Goal: Task Accomplishment & Management: Use online tool/utility

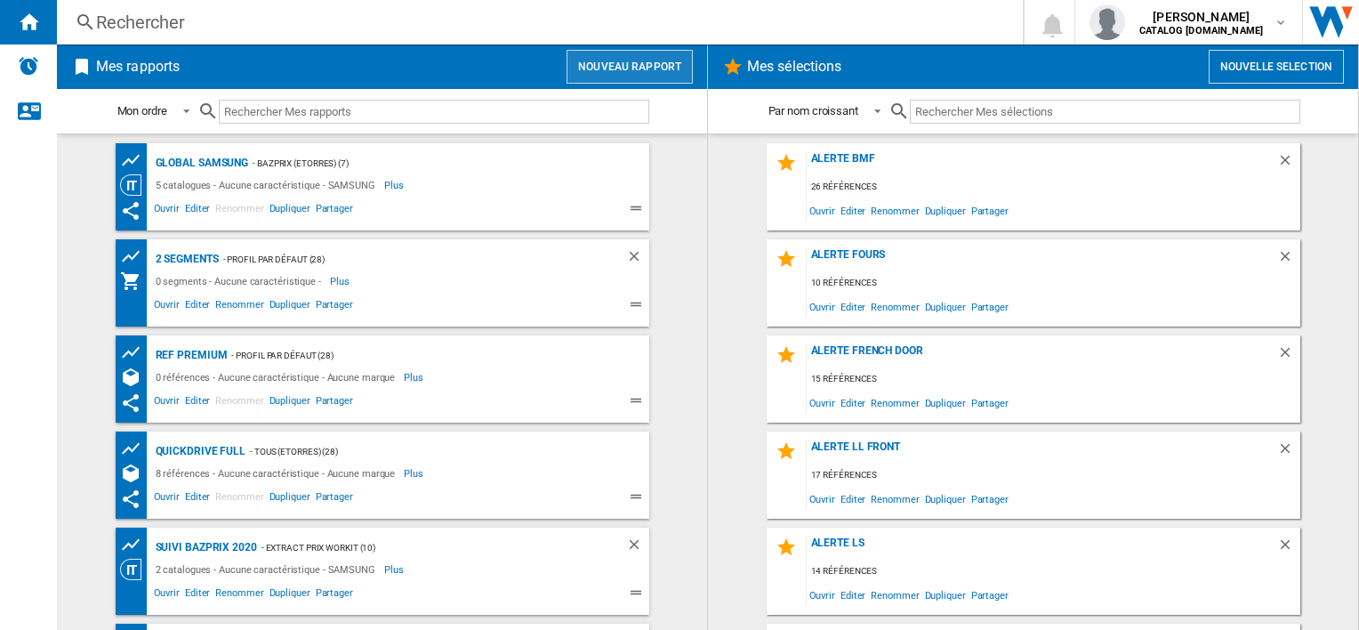
click at [624, 60] on button "Nouveau rapport" at bounding box center [630, 67] width 126 height 34
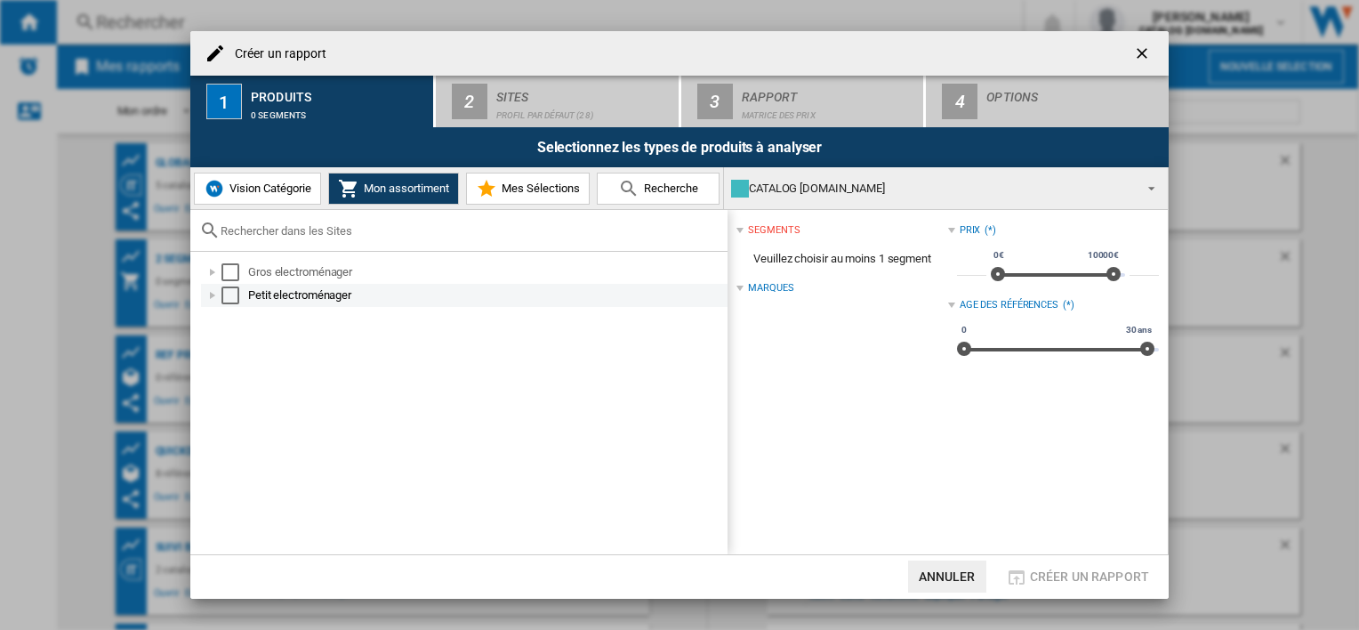
click at [214, 289] on div at bounding box center [213, 295] width 18 height 18
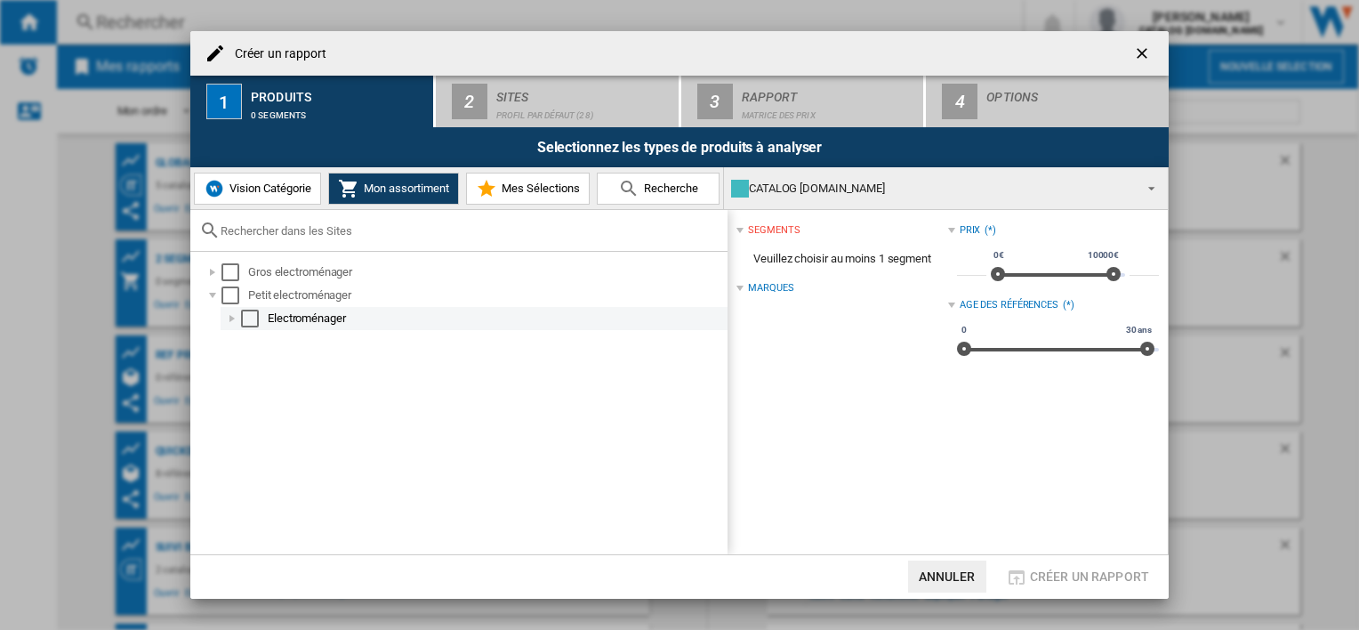
click at [234, 323] on div at bounding box center [232, 319] width 18 height 18
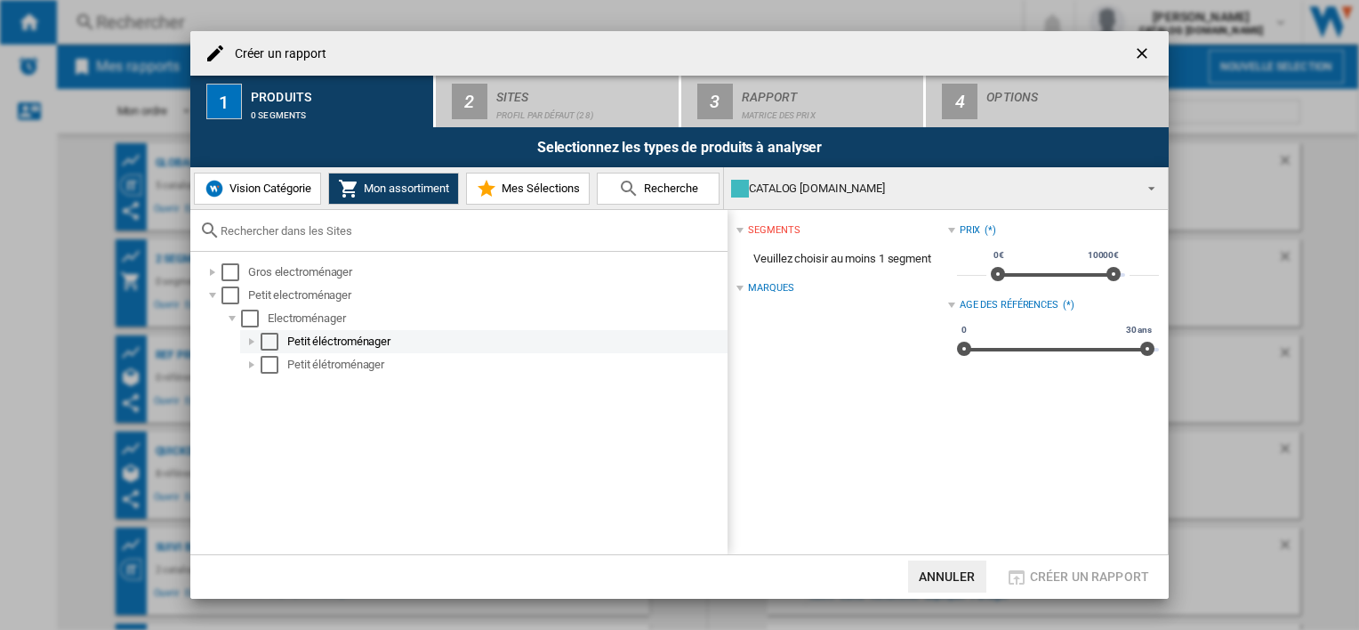
click at [246, 342] on div at bounding box center [252, 342] width 18 height 18
click at [256, 344] on div at bounding box center [252, 342] width 18 height 18
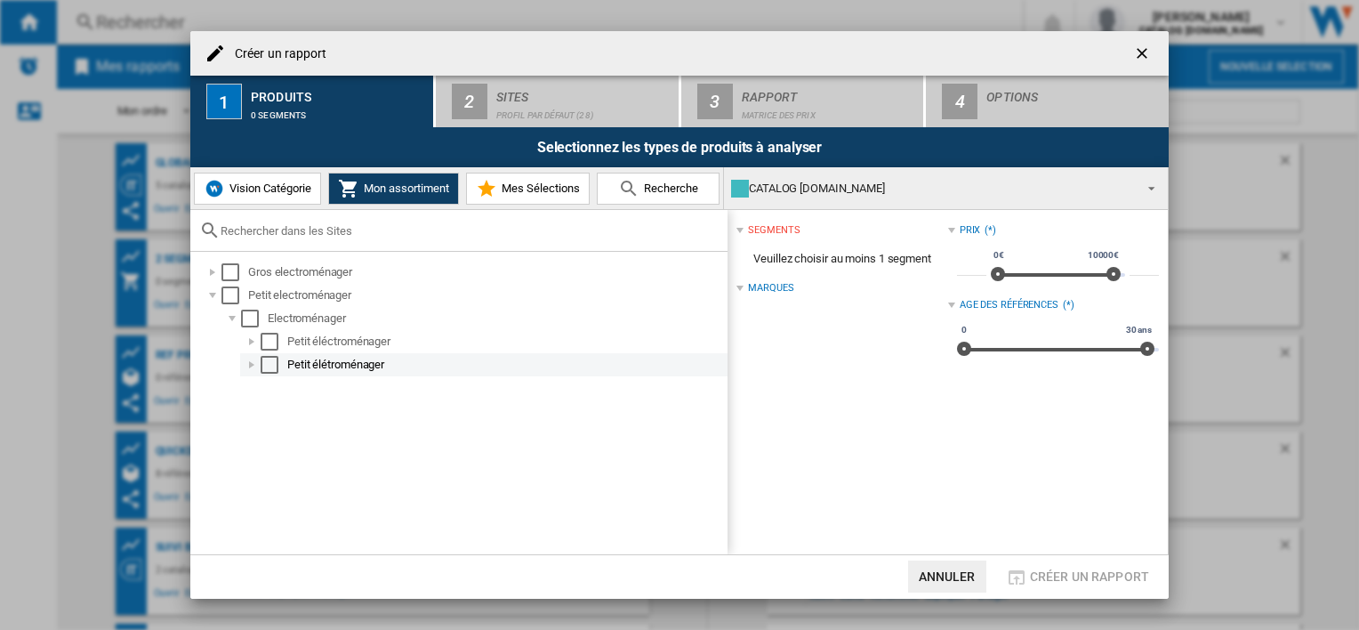
click at [253, 360] on div at bounding box center [252, 365] width 18 height 18
click at [253, 359] on div at bounding box center [252, 365] width 18 height 18
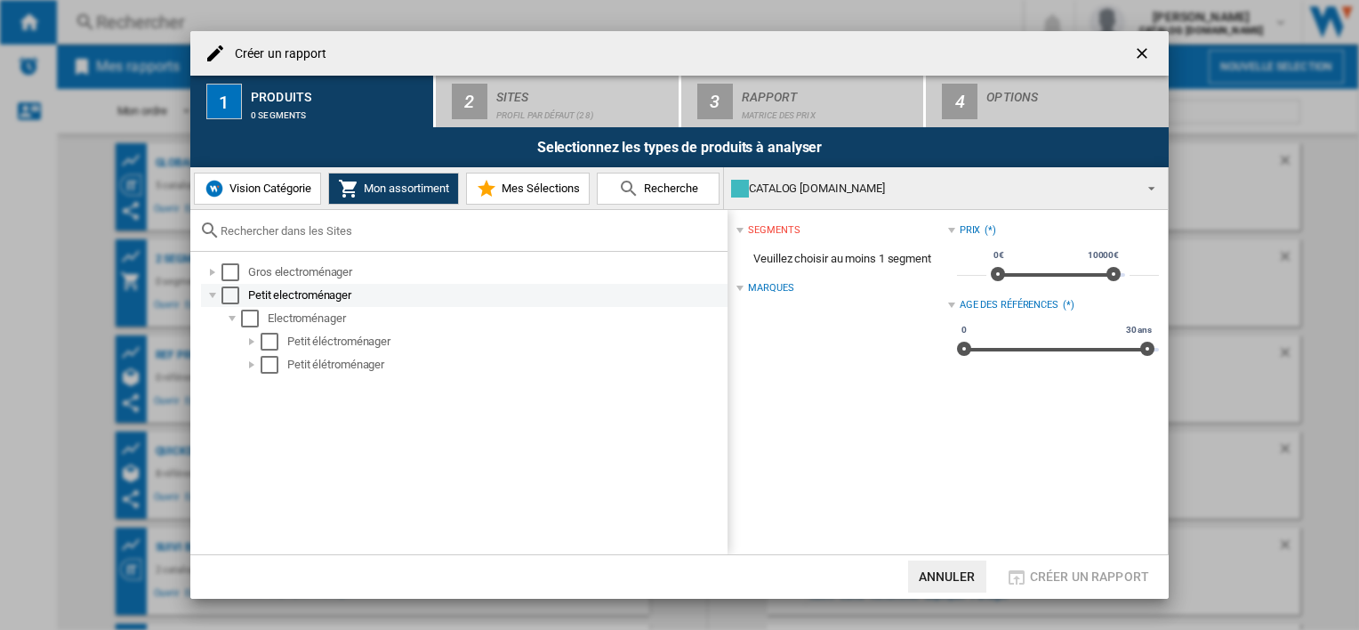
click at [213, 297] on div at bounding box center [213, 295] width 18 height 18
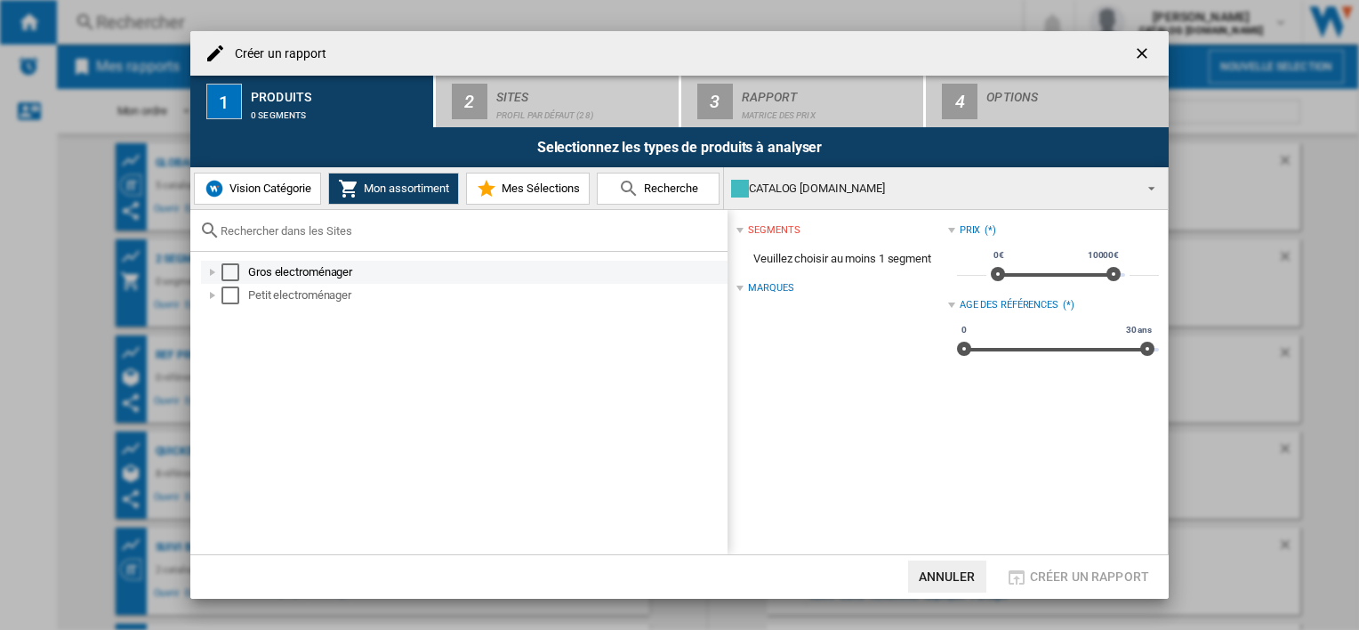
click at [211, 278] on div at bounding box center [213, 272] width 18 height 18
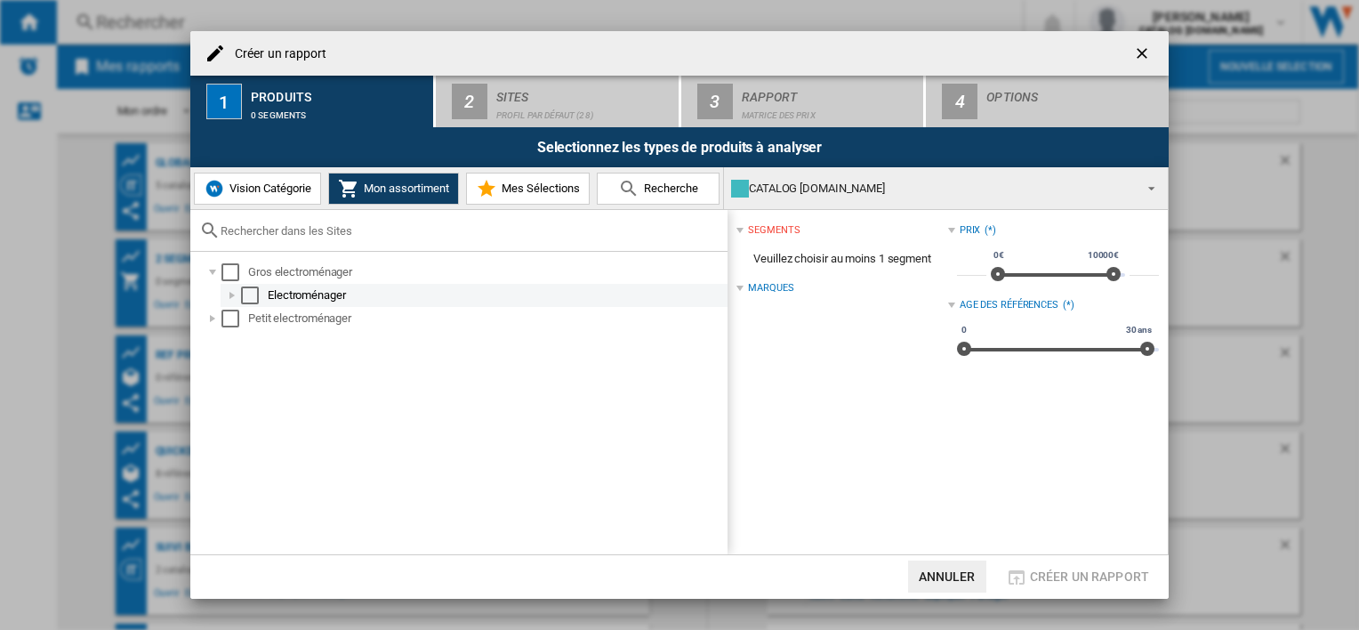
click at [229, 297] on div at bounding box center [232, 295] width 18 height 18
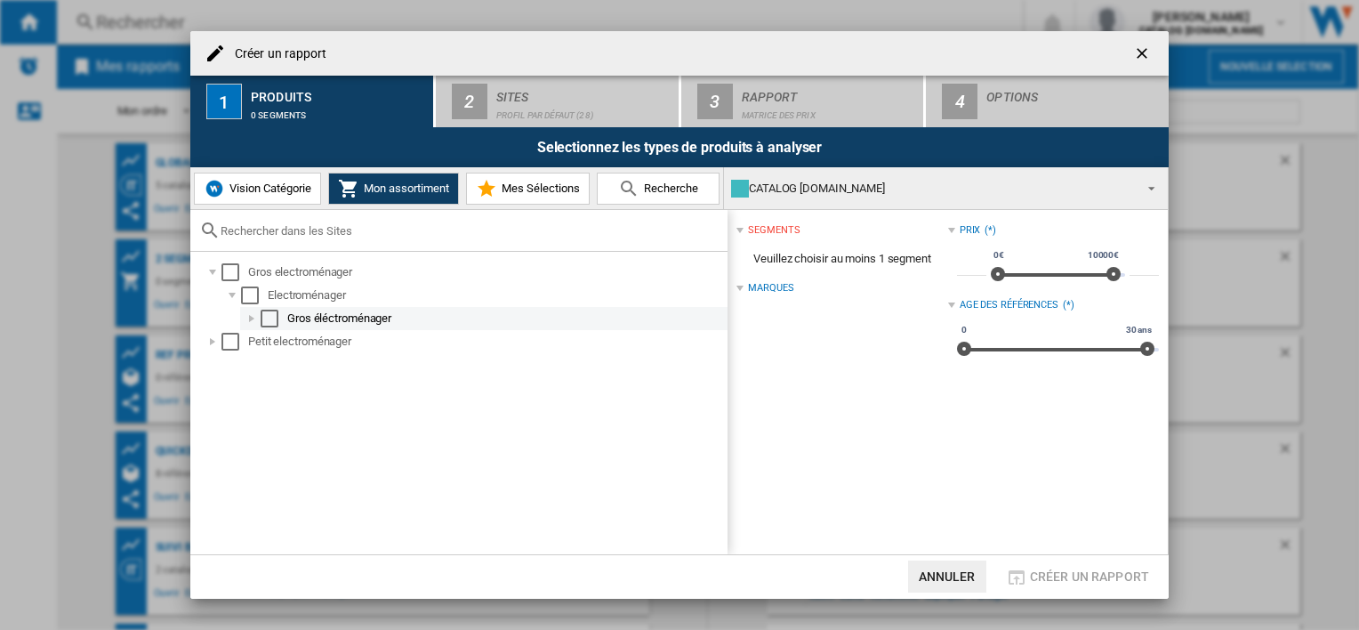
click at [257, 324] on div at bounding box center [252, 319] width 18 height 18
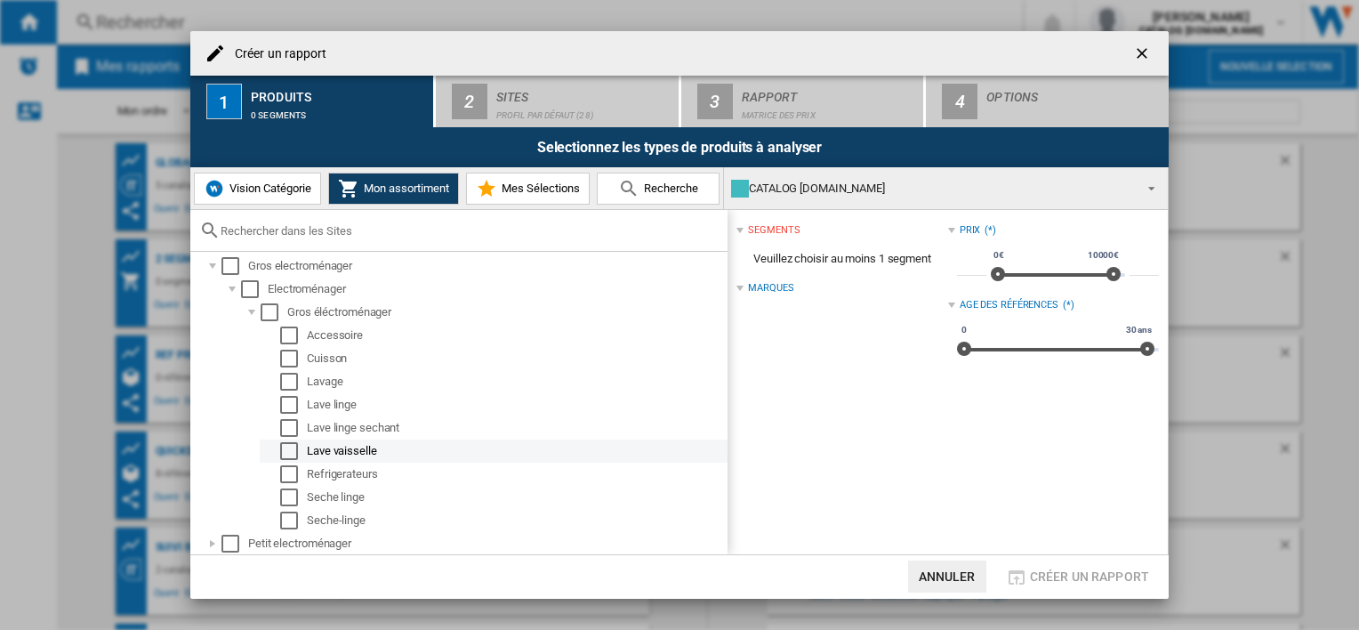
scroll to position [7, 0]
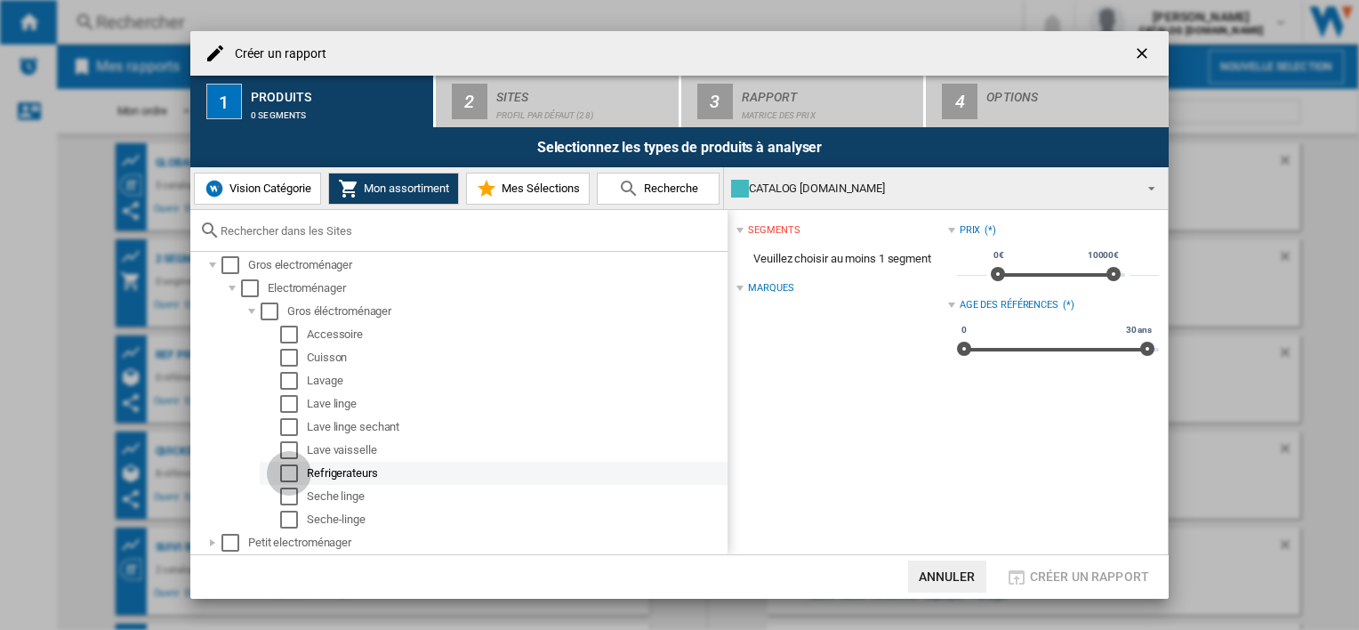
click at [288, 472] on div "Select" at bounding box center [289, 473] width 18 height 18
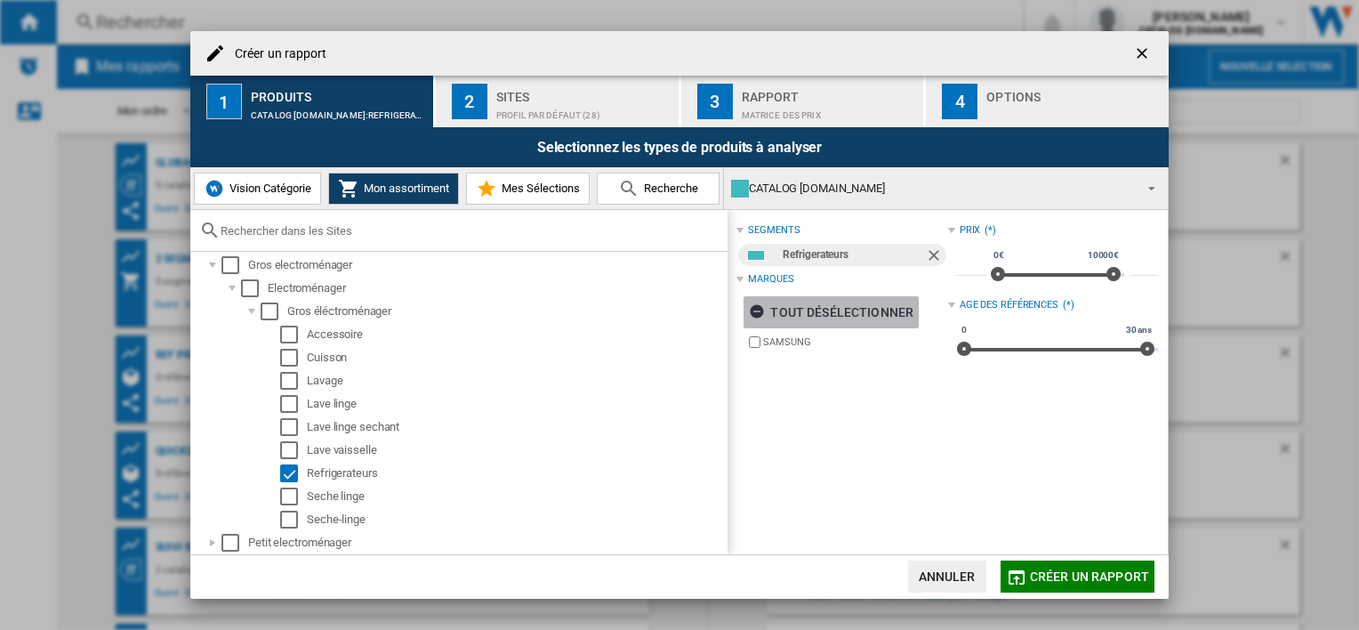
click at [801, 315] on div "tout désélectionner" at bounding box center [831, 312] width 165 height 32
click at [801, 316] on div "tout sélectionner" at bounding box center [823, 312] width 149 height 32
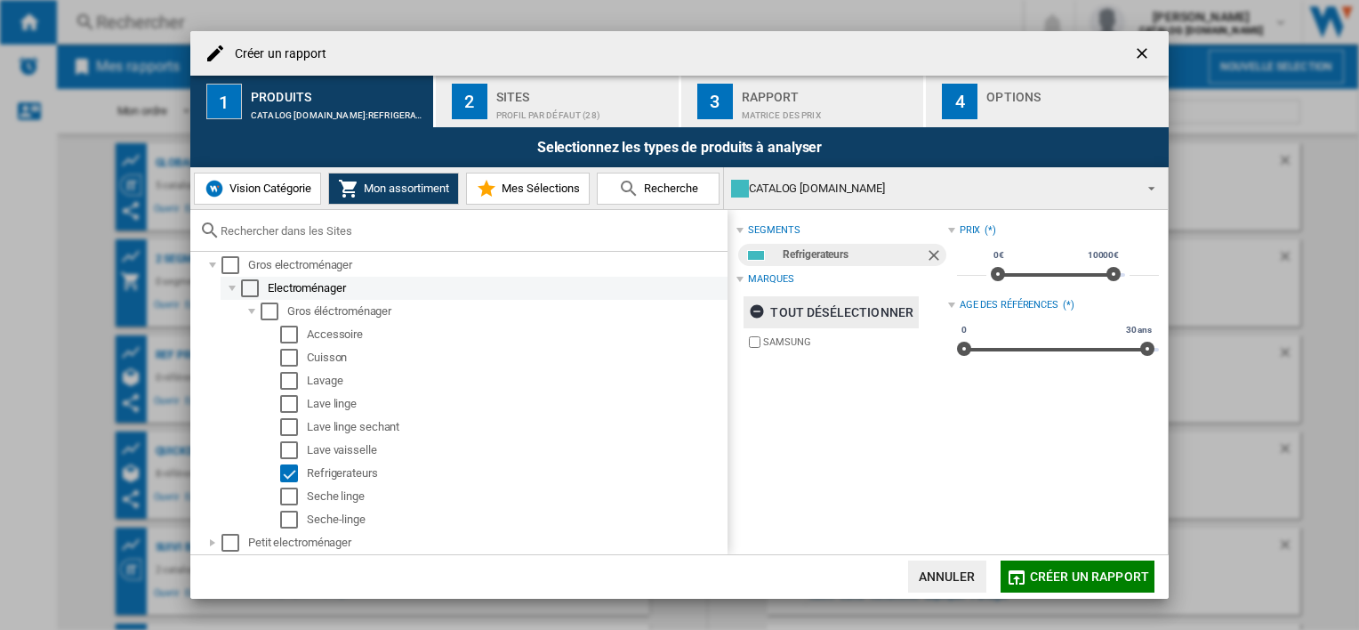
click at [232, 287] on div at bounding box center [232, 288] width 18 height 18
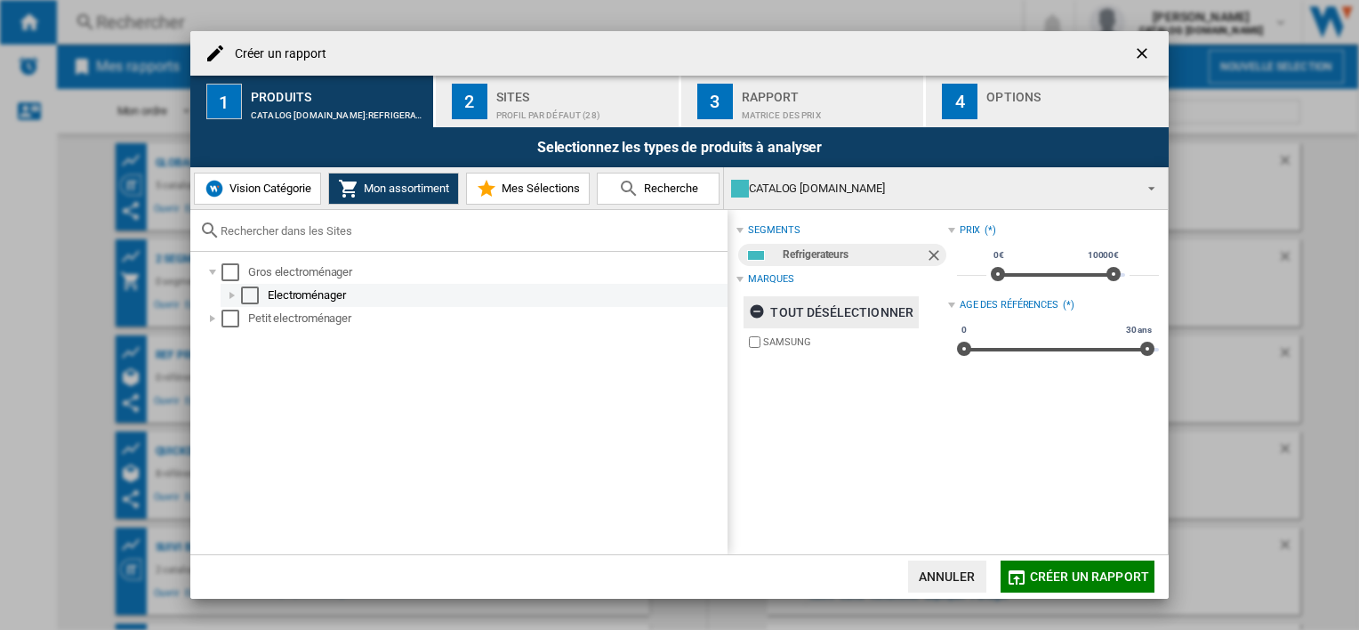
click at [256, 298] on div "Select" at bounding box center [250, 295] width 18 height 18
click at [251, 294] on div "Select" at bounding box center [250, 295] width 18 height 18
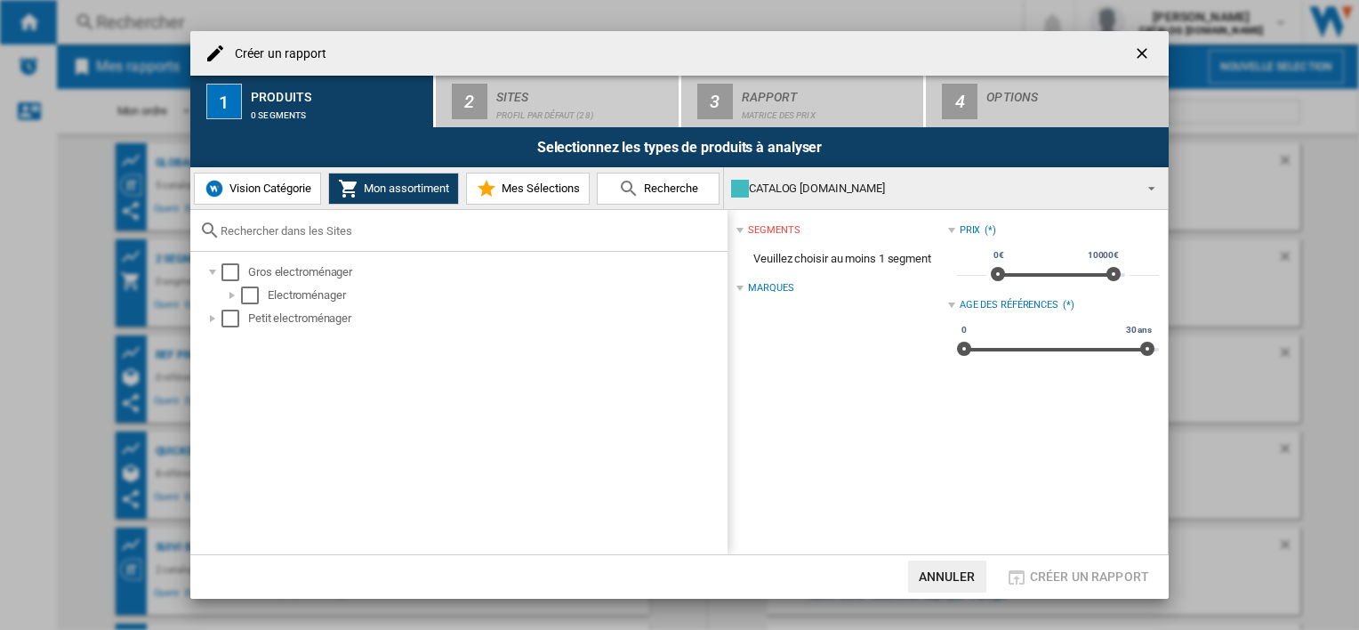
click at [292, 189] on span "Vision Catégorie" at bounding box center [268, 187] width 86 height 13
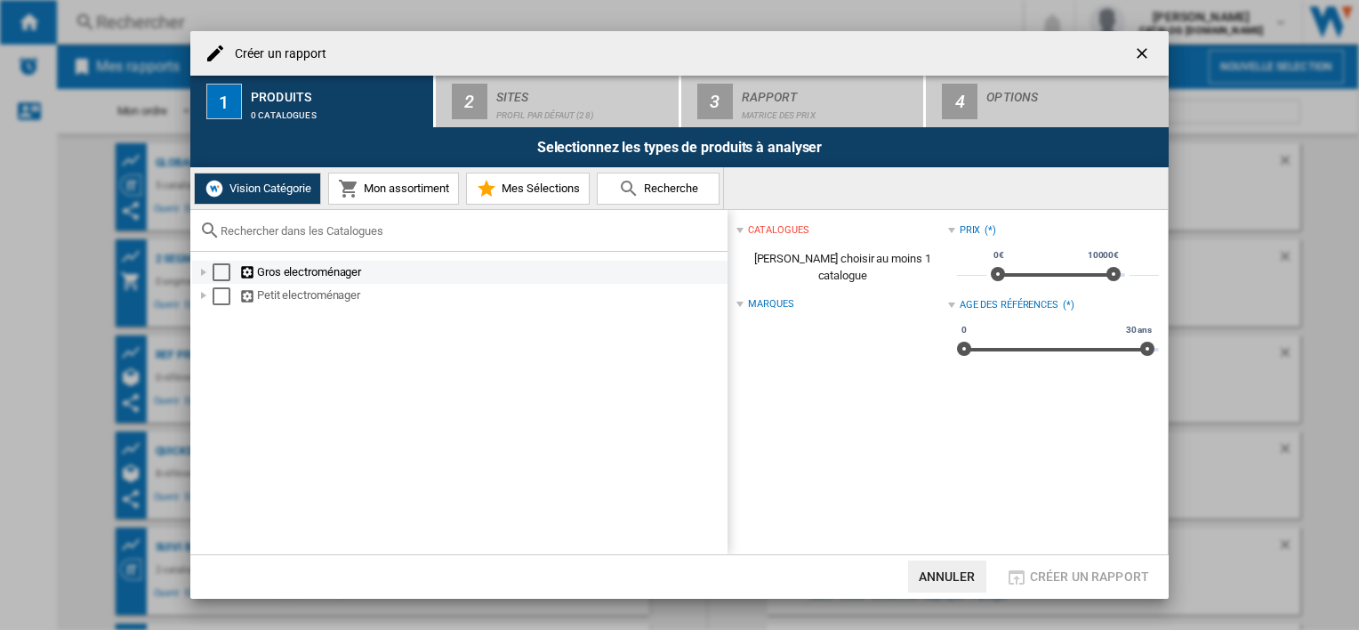
click at [202, 272] on div at bounding box center [204, 272] width 18 height 18
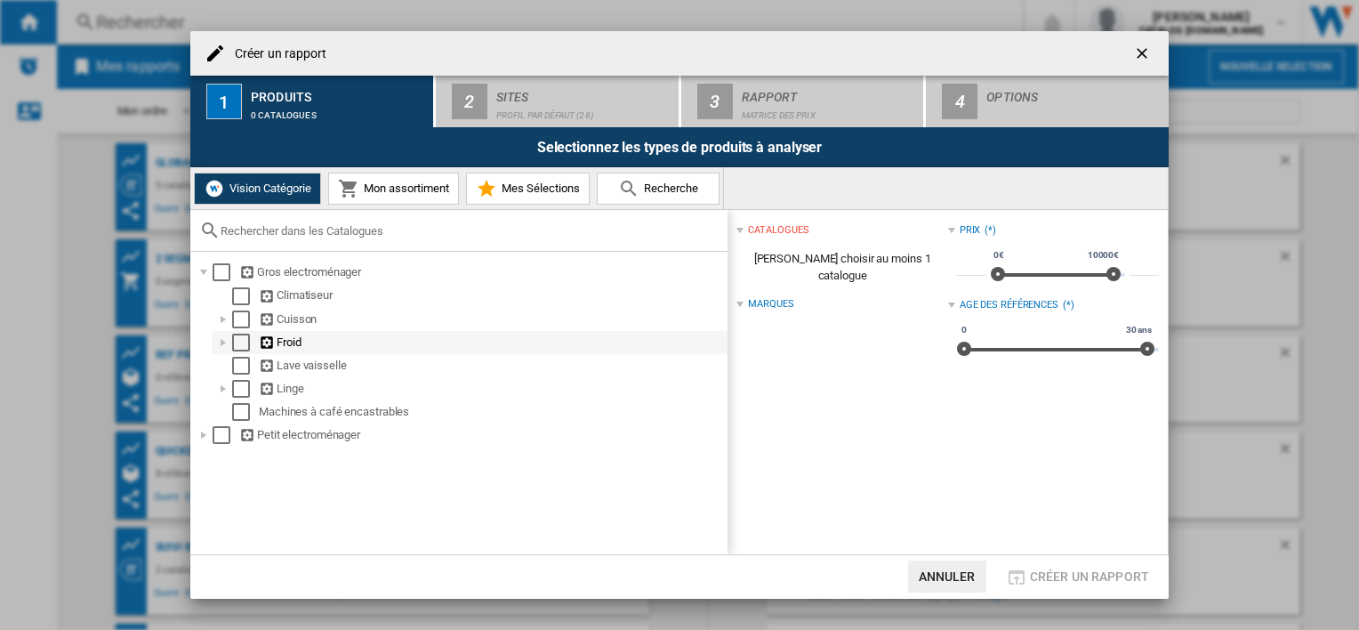
click at [238, 345] on div "Select" at bounding box center [241, 343] width 18 height 18
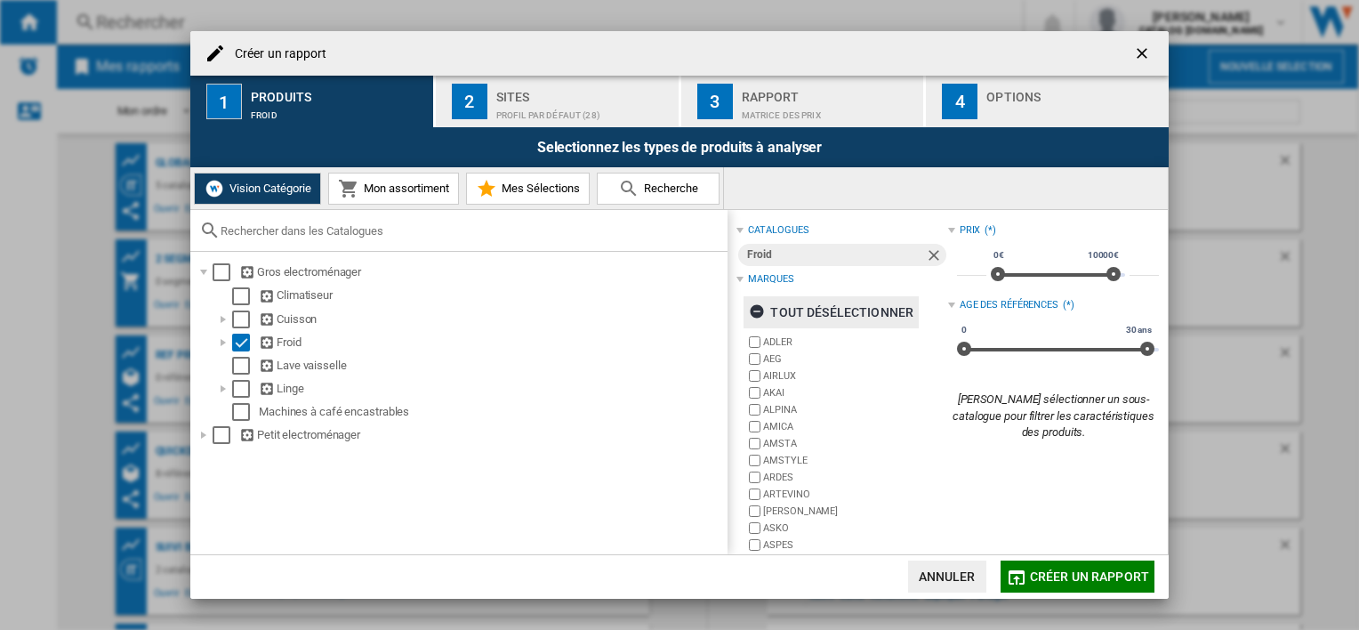
click at [818, 327] on div "tout désélectionner" at bounding box center [831, 312] width 165 height 32
click at [855, 235] on span at bounding box center [878, 230] width 139 height 14
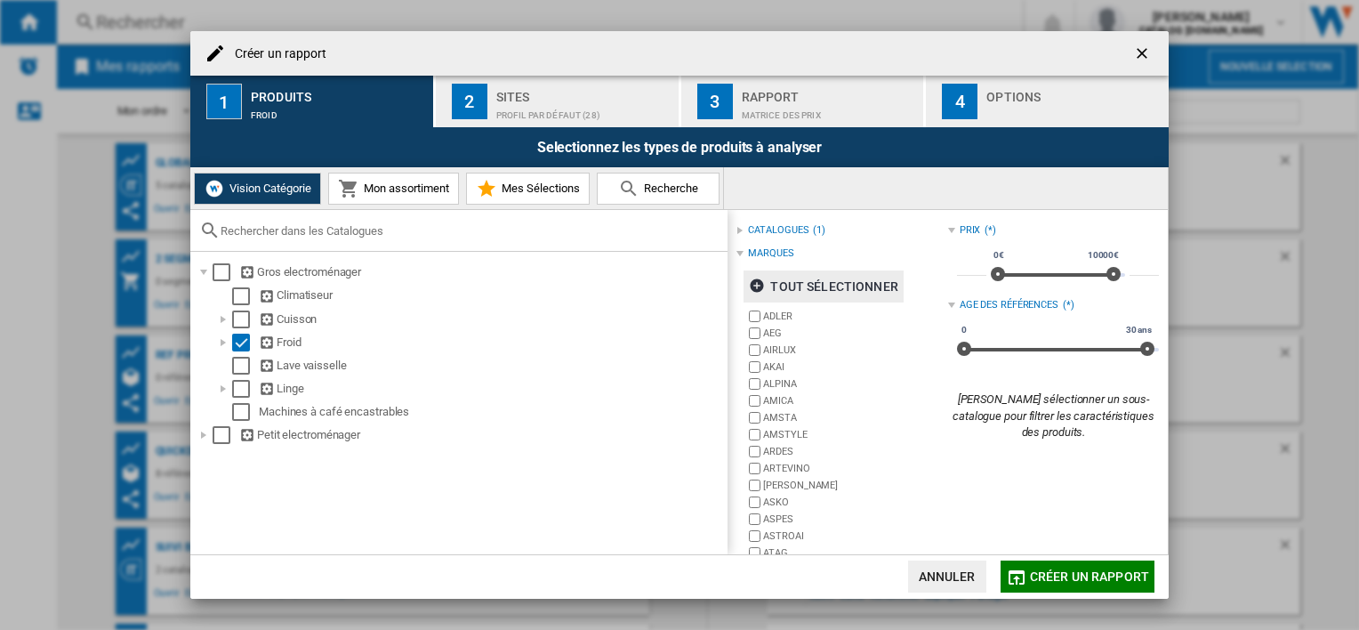
click at [852, 259] on span at bounding box center [871, 253] width 154 height 14
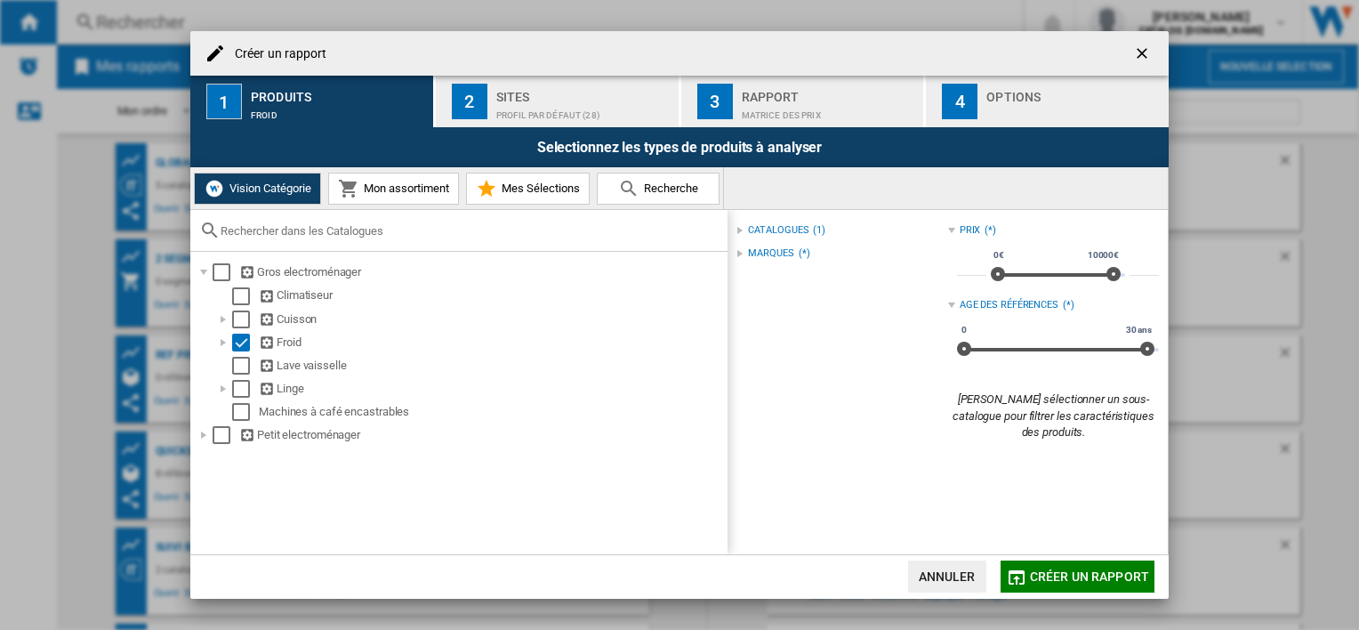
click at [792, 228] on div "catalogues" at bounding box center [778, 230] width 60 height 14
click at [786, 274] on div "Marques" at bounding box center [770, 279] width 45 height 14
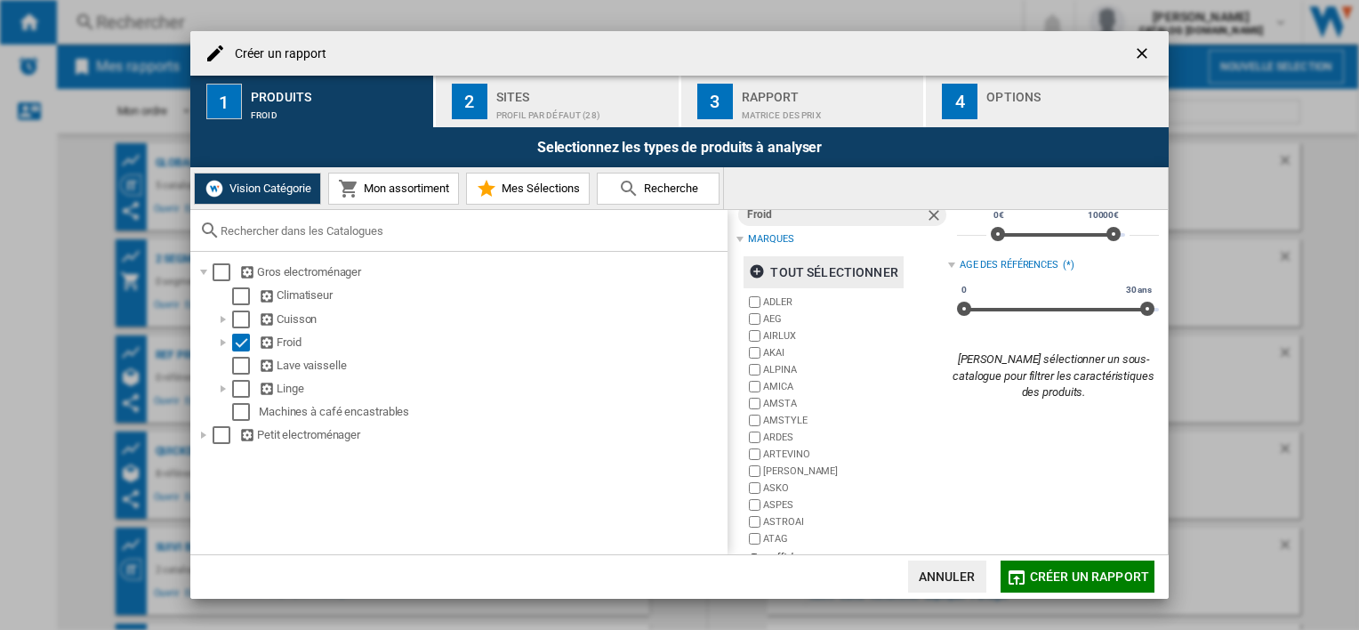
scroll to position [71, 0]
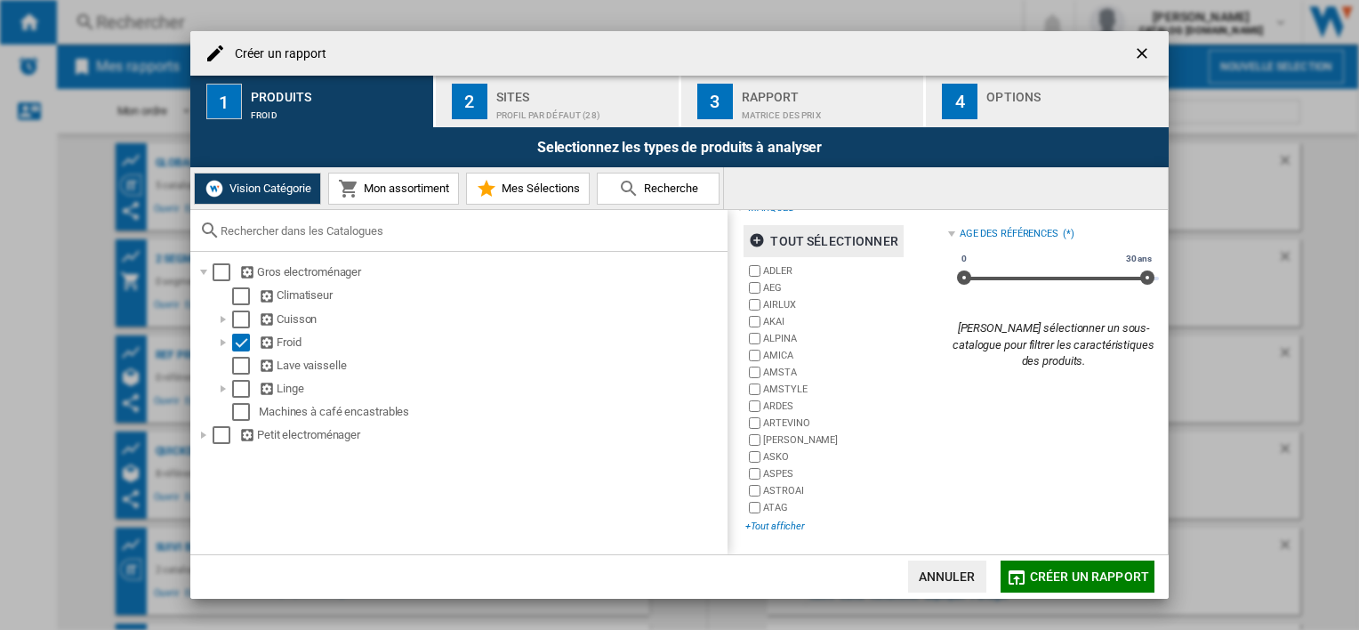
click at [778, 521] on div "+Tout afficher" at bounding box center [846, 525] width 202 height 13
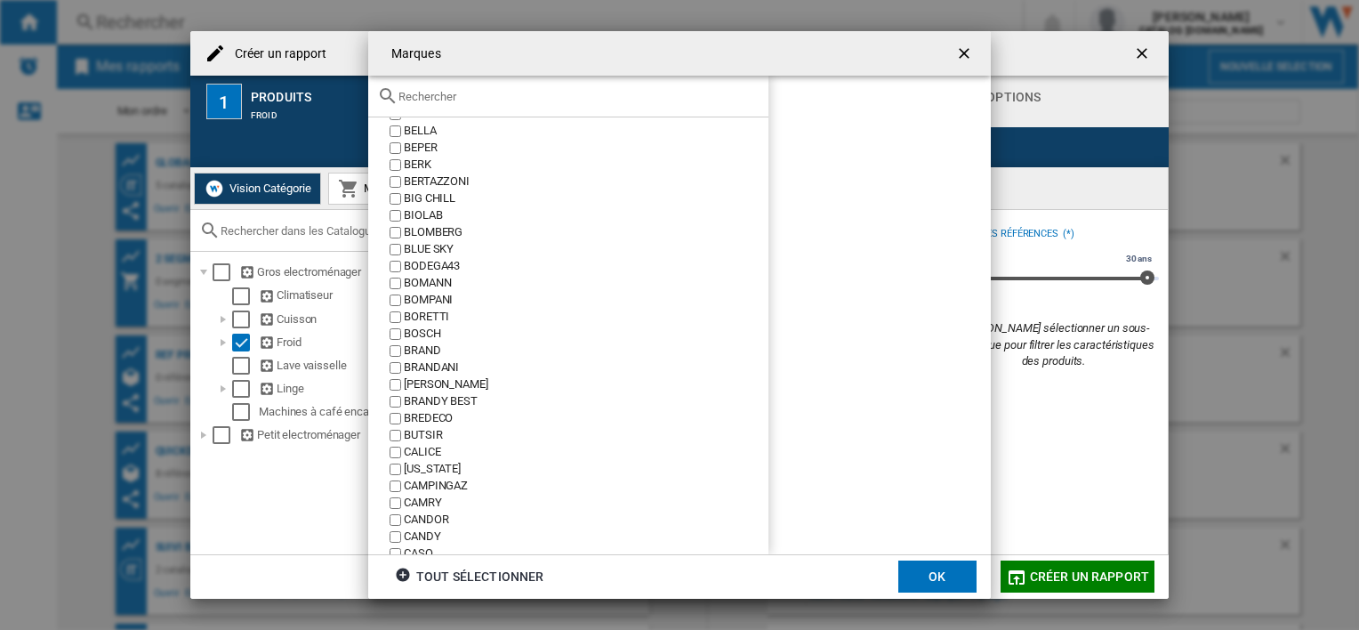
scroll to position [534, 0]
click at [433, 108] on div at bounding box center [568, 97] width 400 height 42
click at [433, 107] on div at bounding box center [568, 97] width 400 height 42
click at [428, 99] on input "text" at bounding box center [578, 96] width 361 height 13
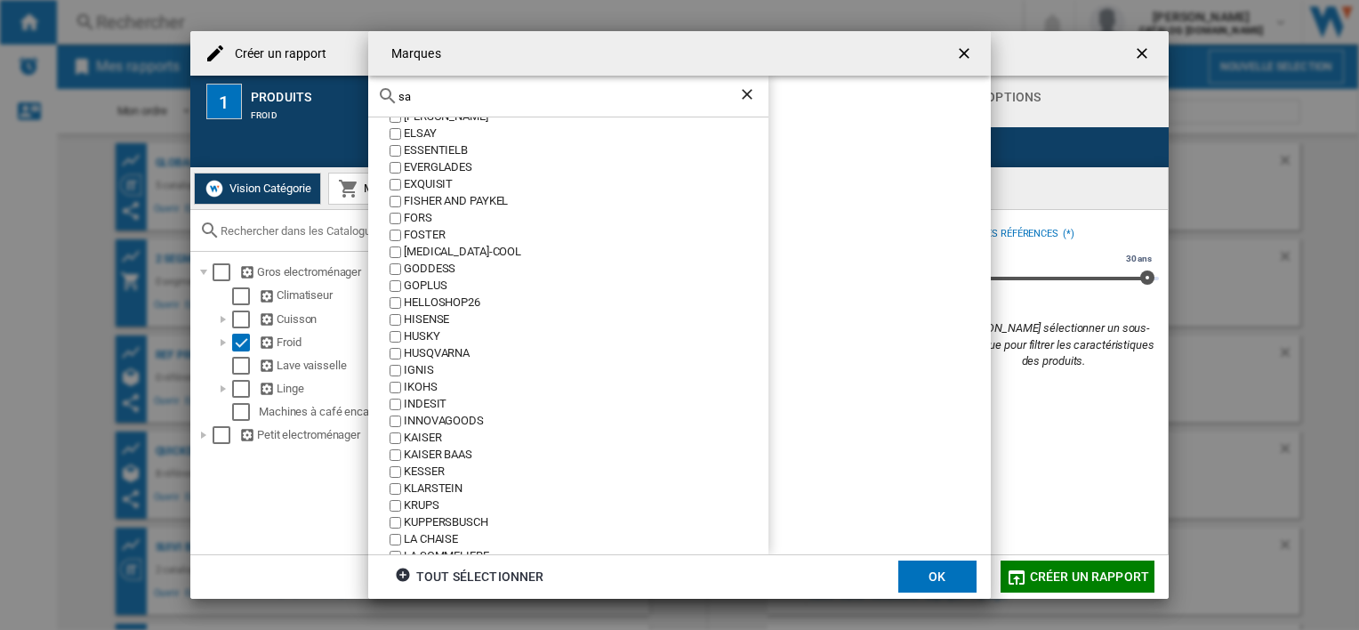
scroll to position [0, 0]
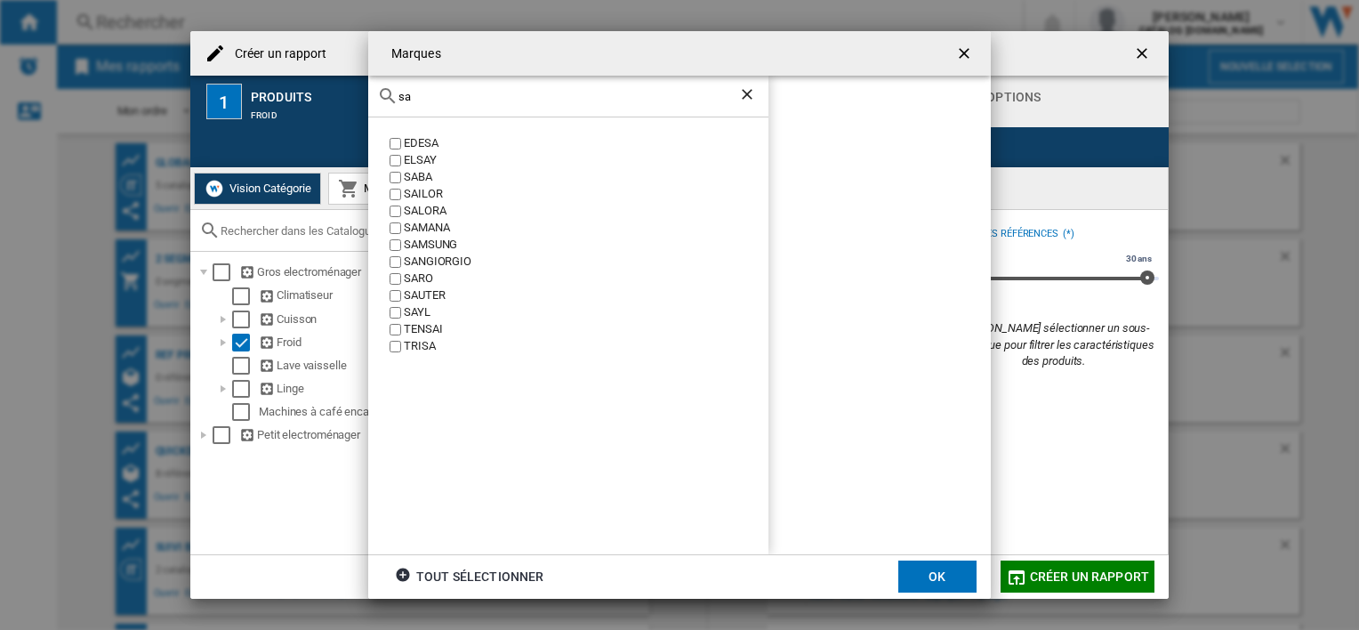
type input "sa"
click at [425, 244] on div "SAMSUNG" at bounding box center [586, 245] width 365 height 17
click at [745, 93] on ng-md-icon "Effacer la recherche" at bounding box center [748, 95] width 21 height 21
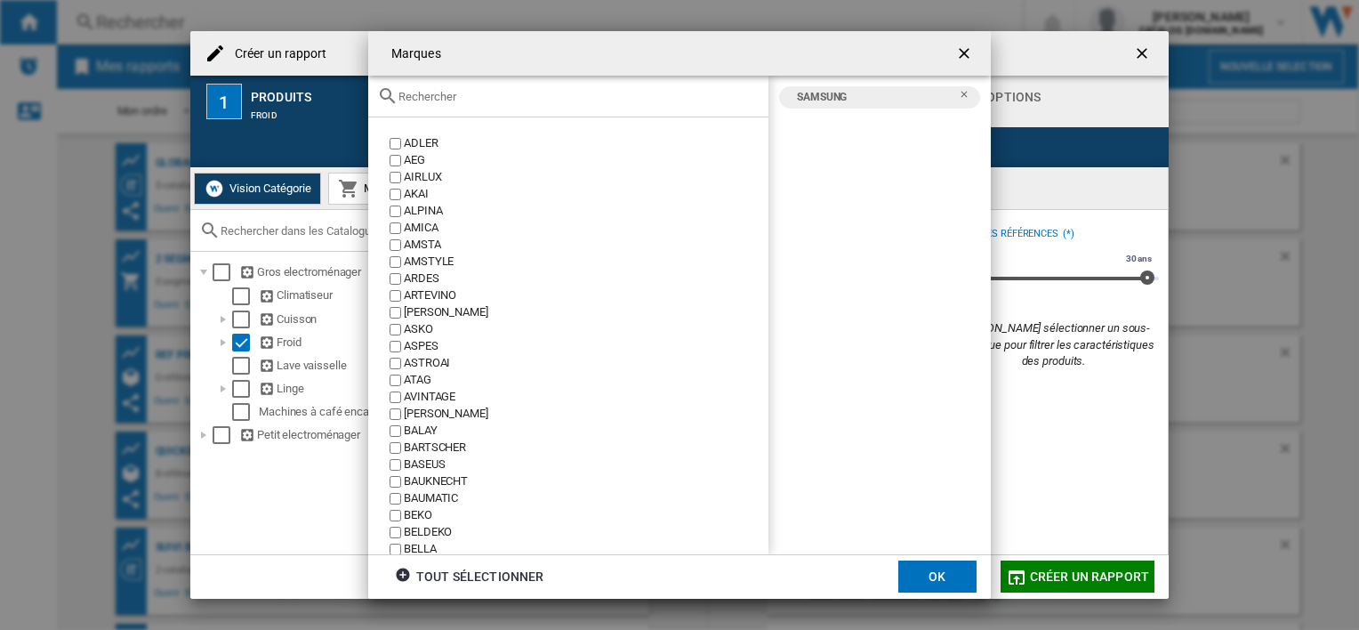
click at [619, 97] on input "text" at bounding box center [578, 96] width 361 height 13
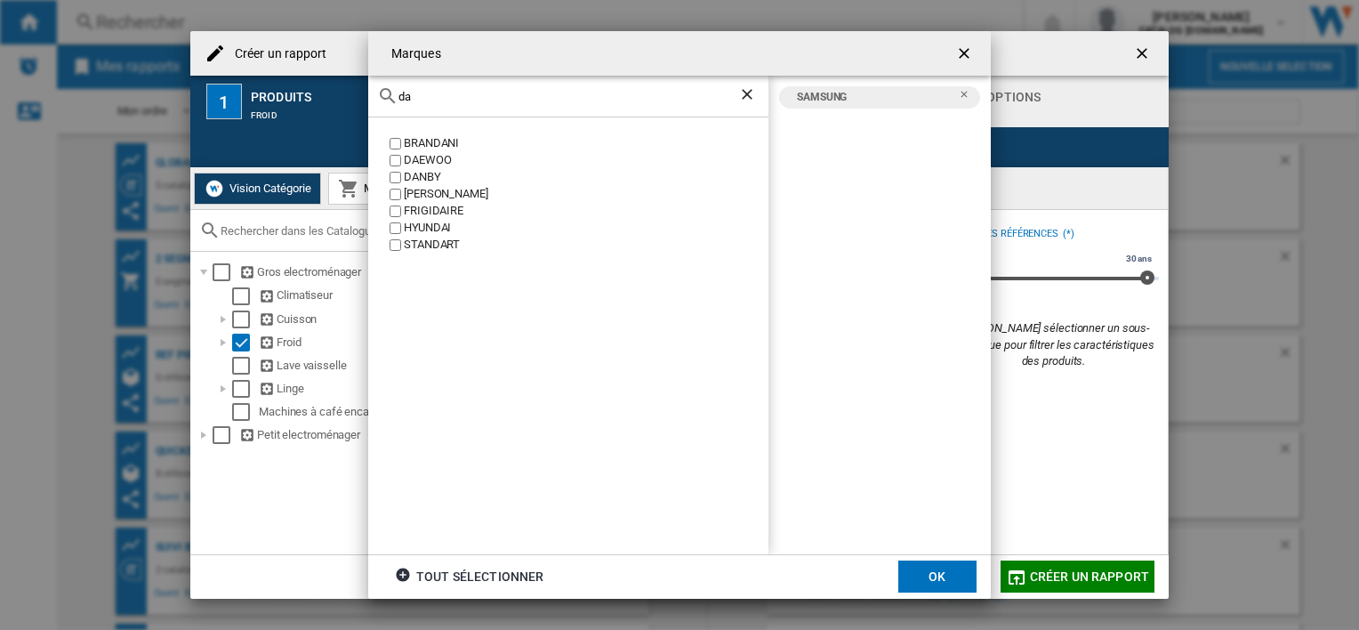
type input "d"
click at [421, 224] on div "HISENSE" at bounding box center [586, 228] width 365 height 17
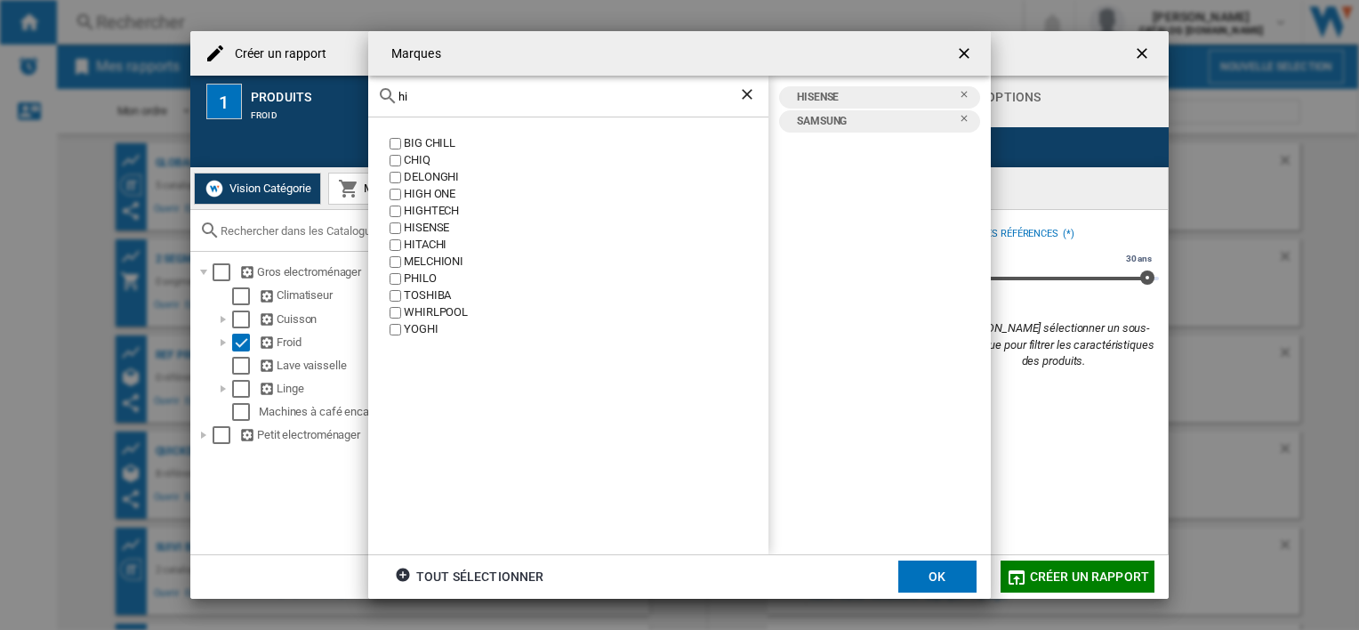
click at [608, 97] on input "hi" at bounding box center [568, 96] width 340 height 13
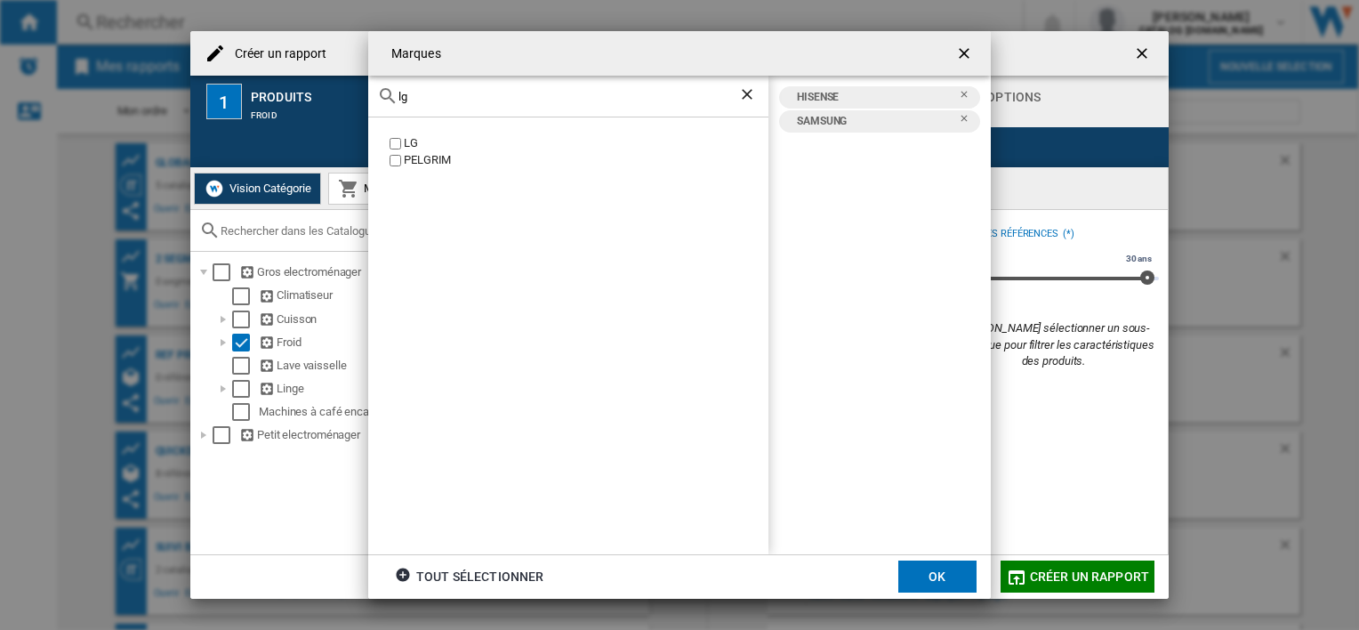
type input "lg"
click at [414, 139] on div "LG" at bounding box center [586, 143] width 365 height 17
click at [486, 107] on div "lg" at bounding box center [568, 97] width 400 height 42
click at [487, 100] on input "lg" at bounding box center [568, 96] width 340 height 13
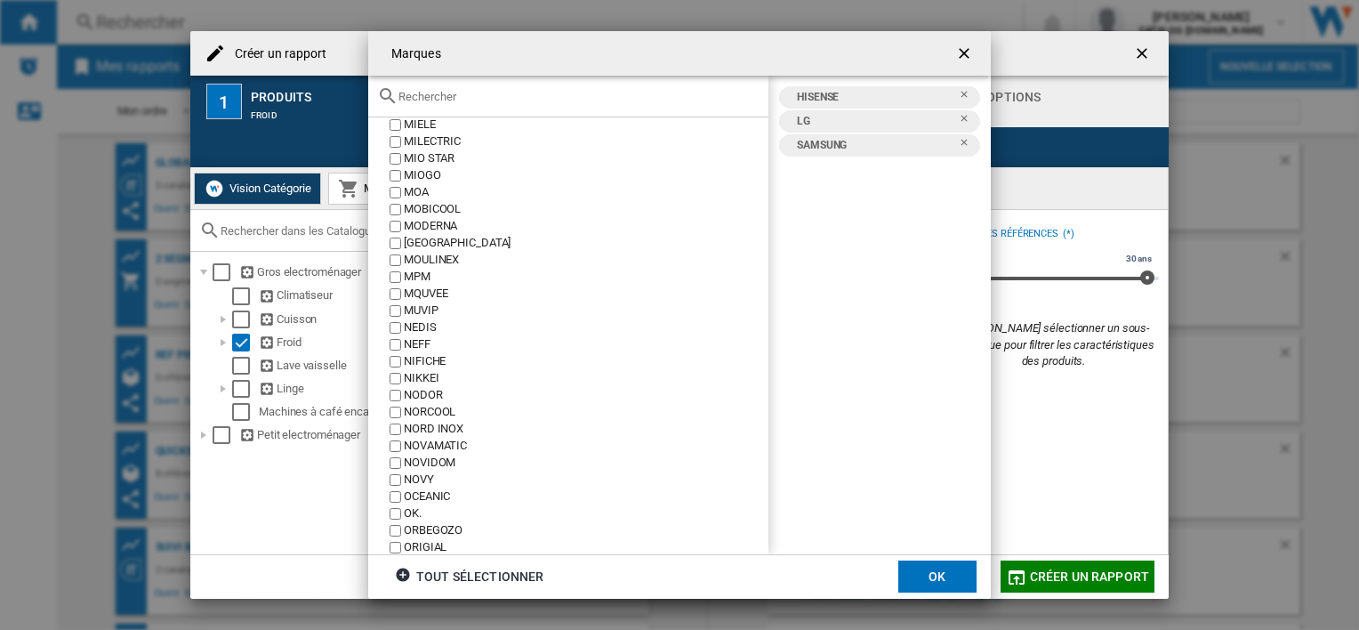
scroll to position [4270, 0]
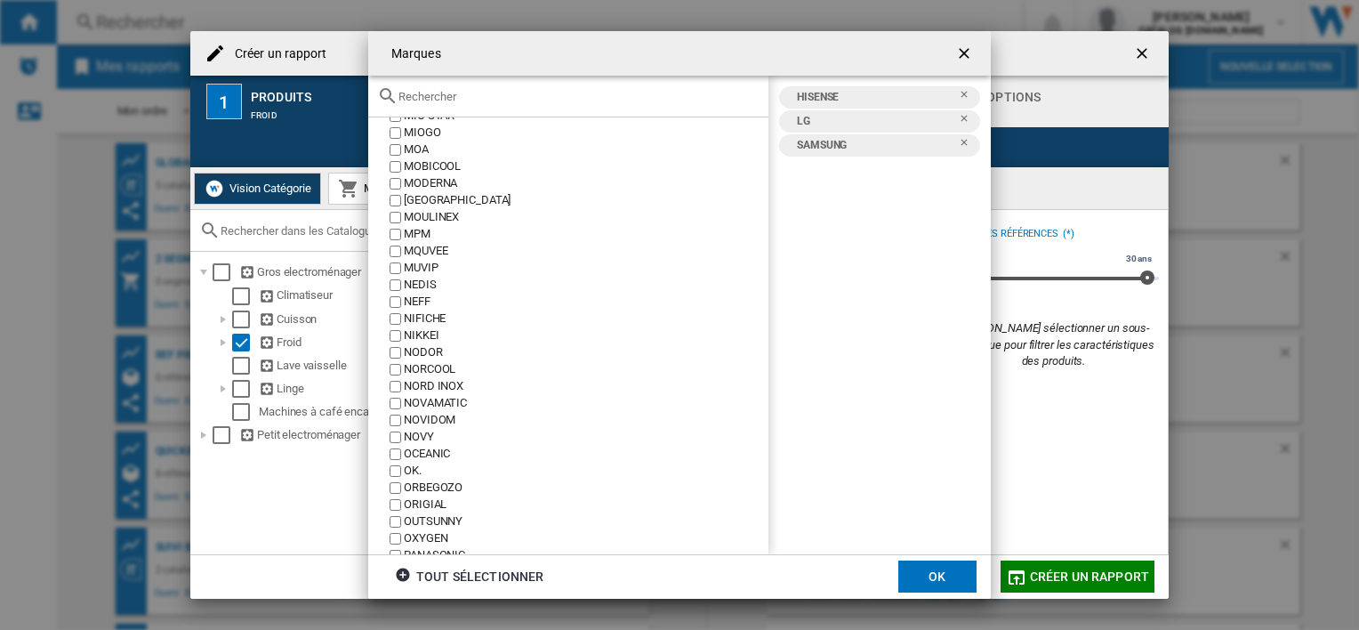
click at [924, 579] on button "OK" at bounding box center [937, 576] width 78 height 32
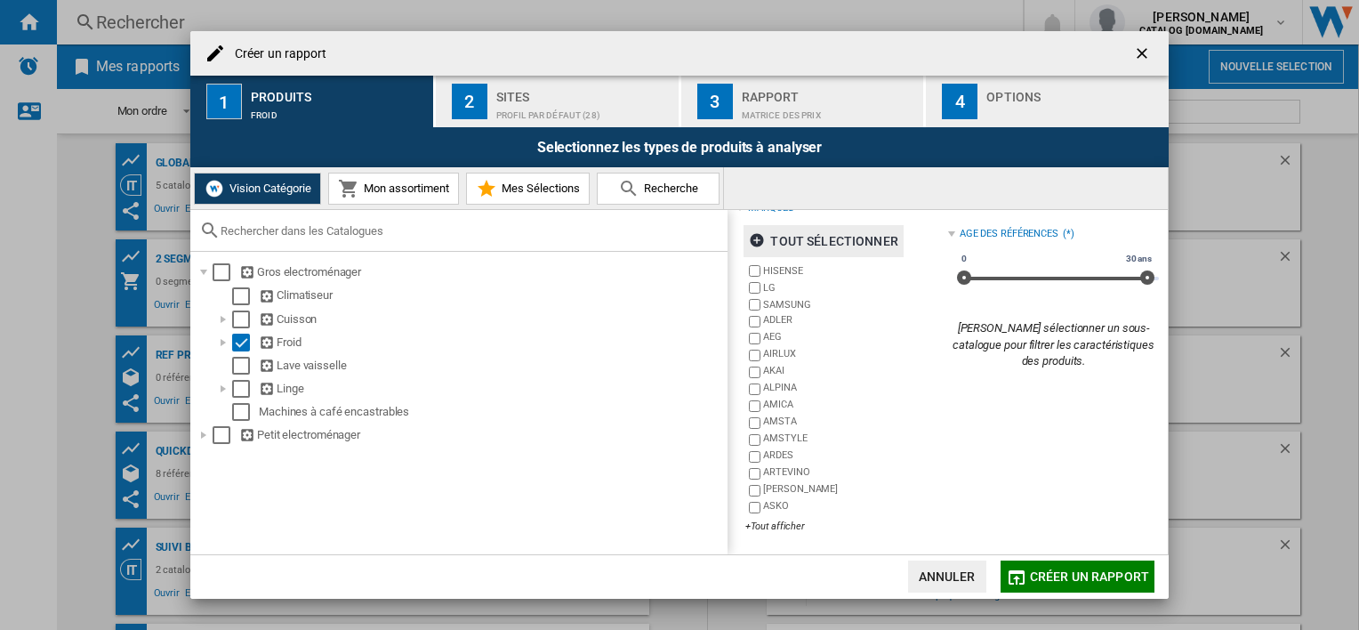
scroll to position [0, 0]
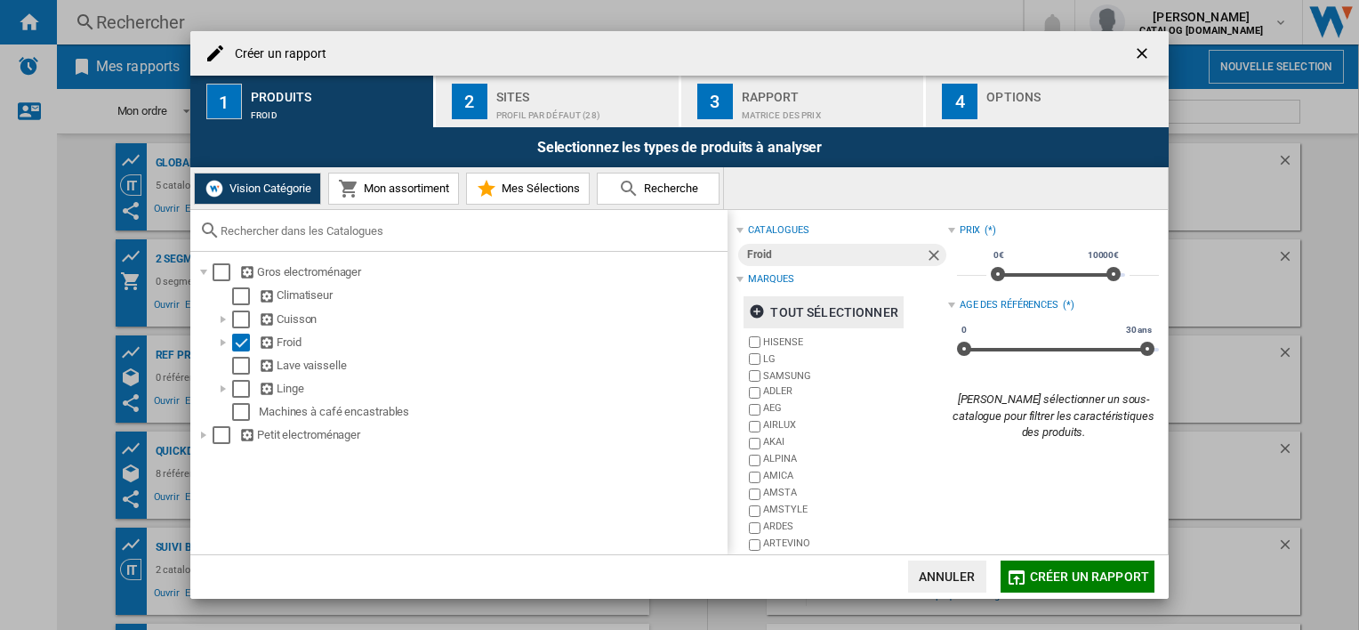
click at [394, 188] on span "Mon assortiment" at bounding box center [404, 187] width 90 height 13
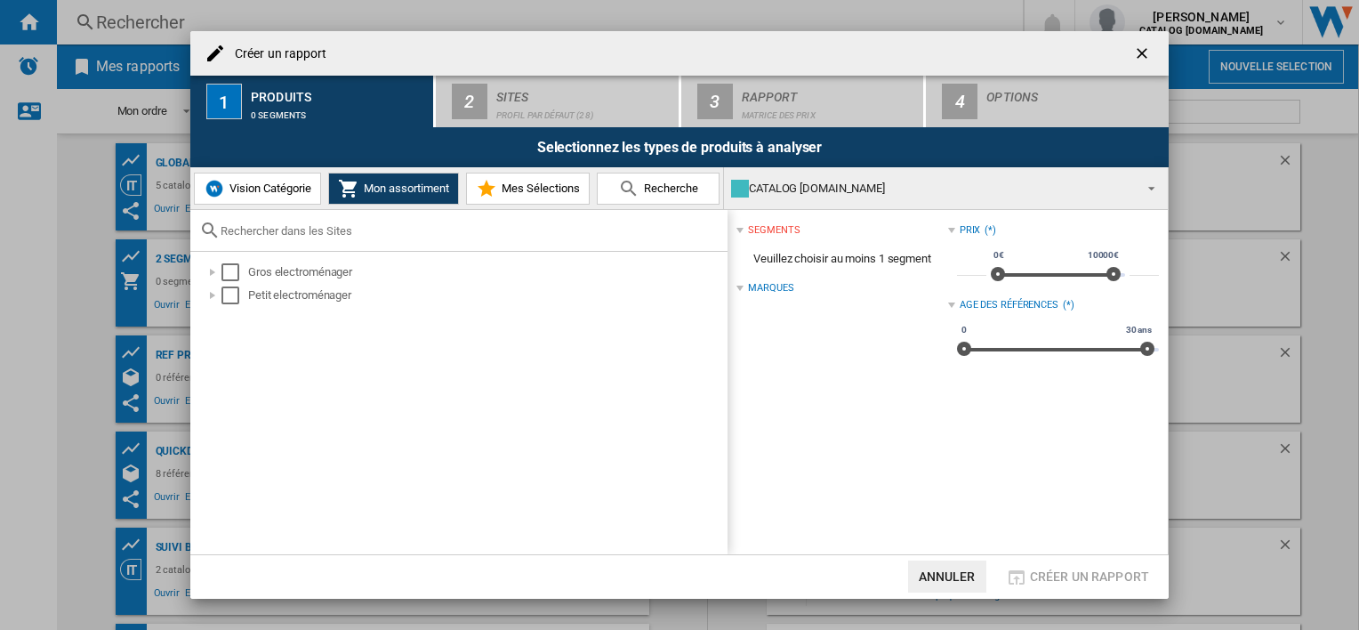
click at [520, 199] on button "Mes Sélections" at bounding box center [528, 189] width 124 height 32
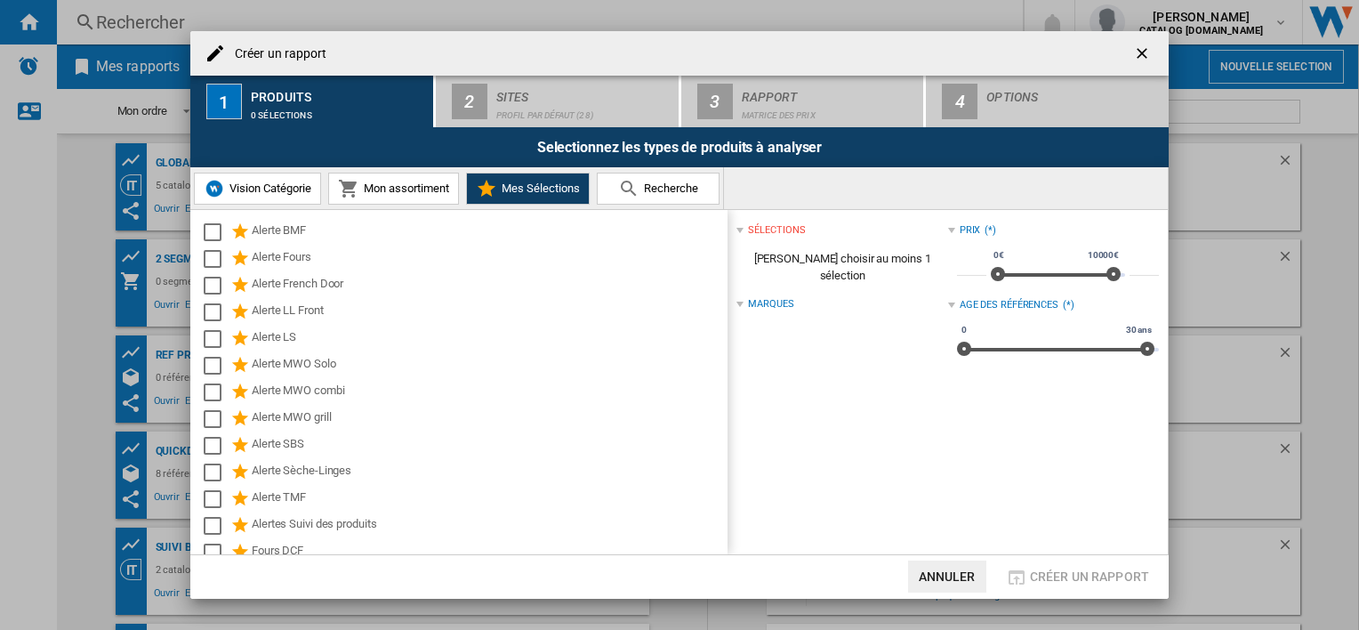
click at [644, 192] on span "Recherche" at bounding box center [669, 187] width 59 height 13
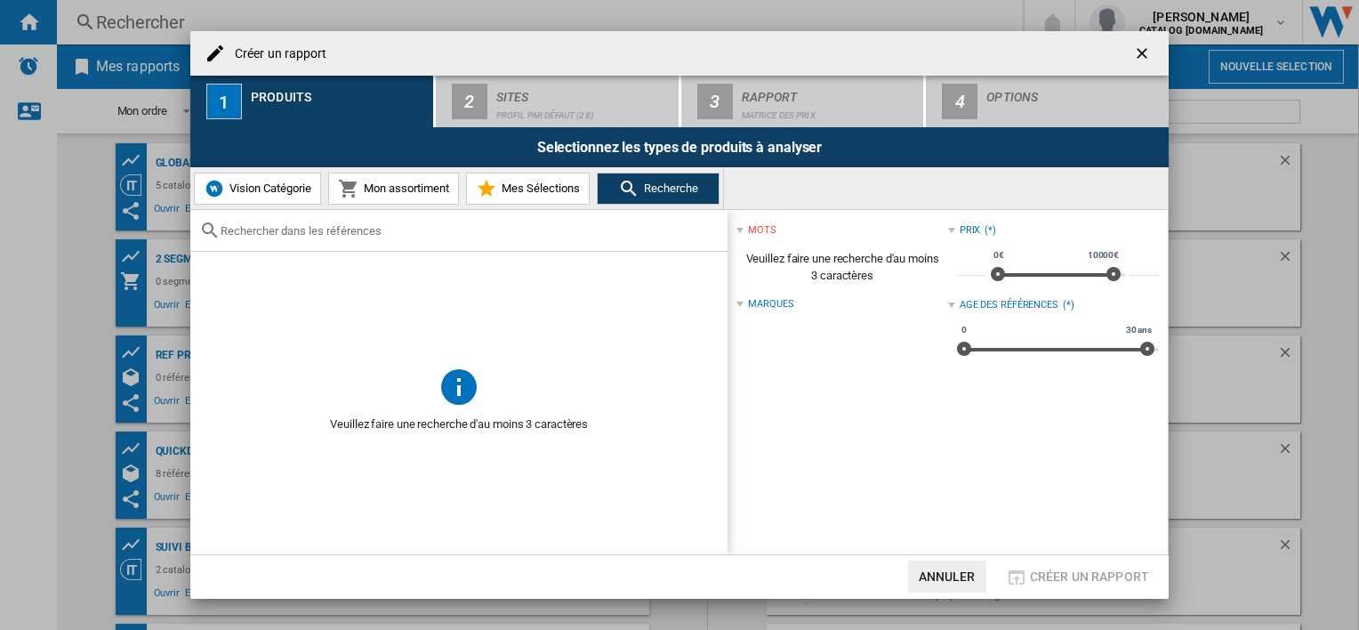
click at [243, 174] on button "Vision Catégorie" at bounding box center [257, 189] width 127 height 32
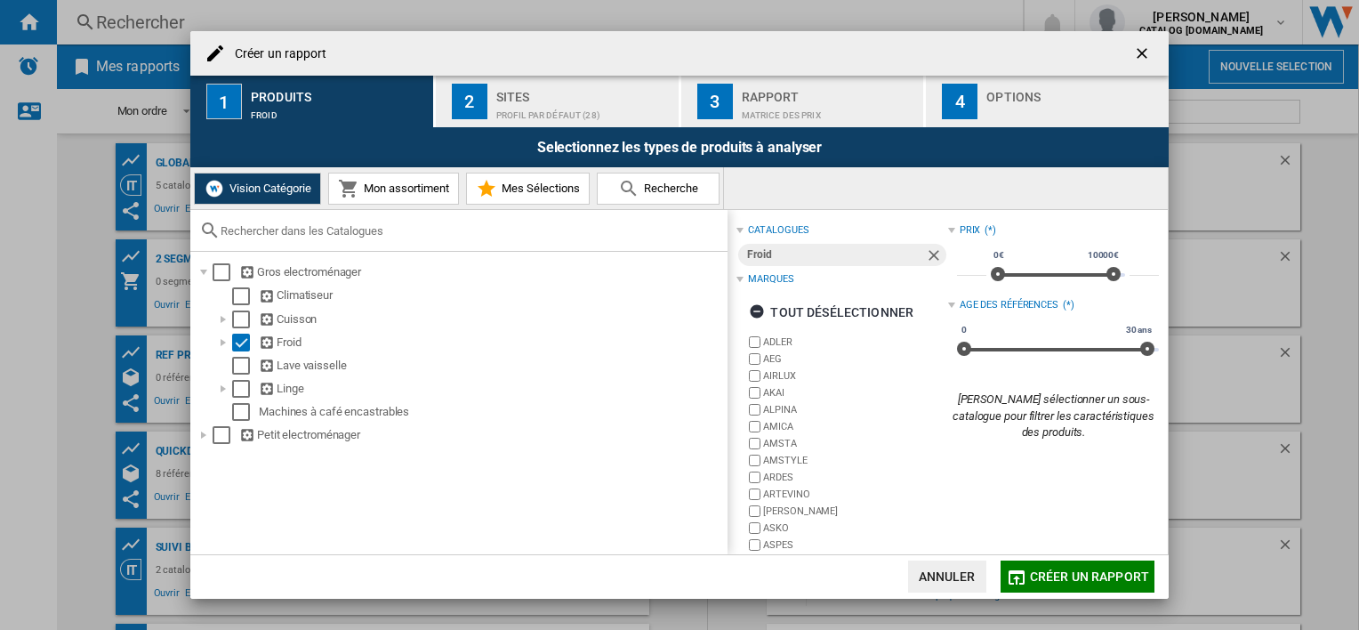
click at [1082, 580] on span "Créer un rapport" at bounding box center [1089, 576] width 119 height 14
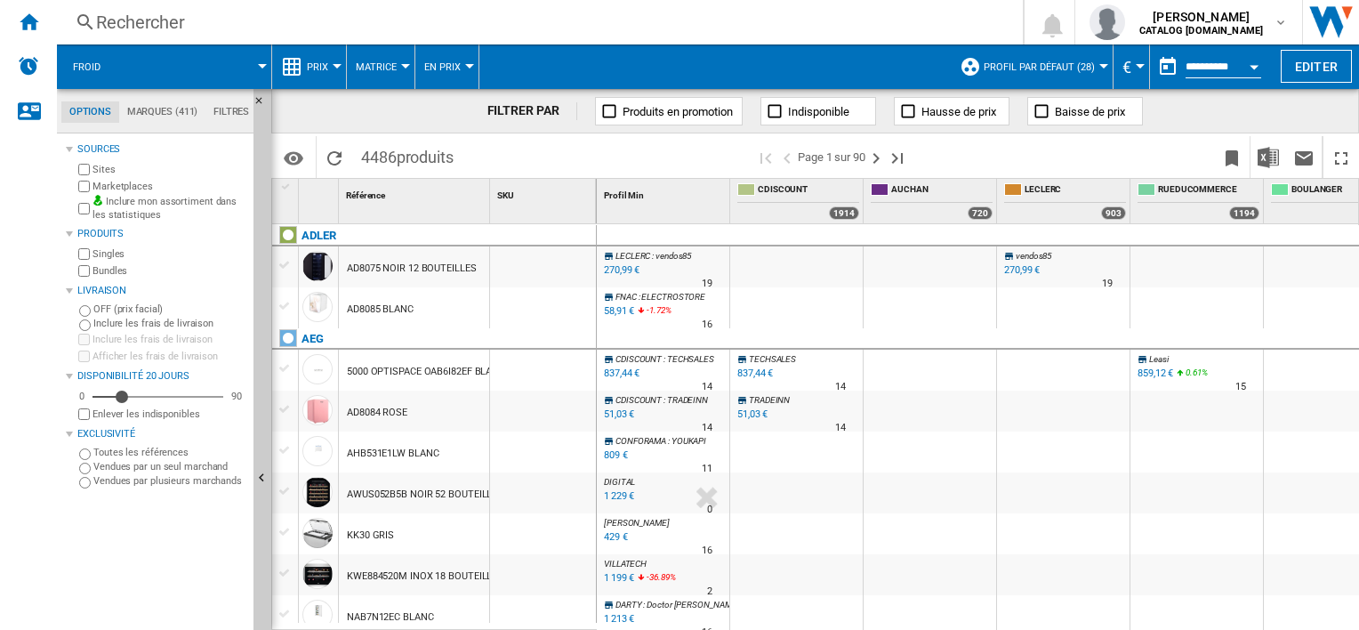
click at [344, 67] on md-menu "Prix Prix Matrice des prix Classement des prix Analyses Base 100 Références com…" at bounding box center [309, 66] width 75 height 44
click at [333, 66] on div at bounding box center [337, 66] width 9 height 4
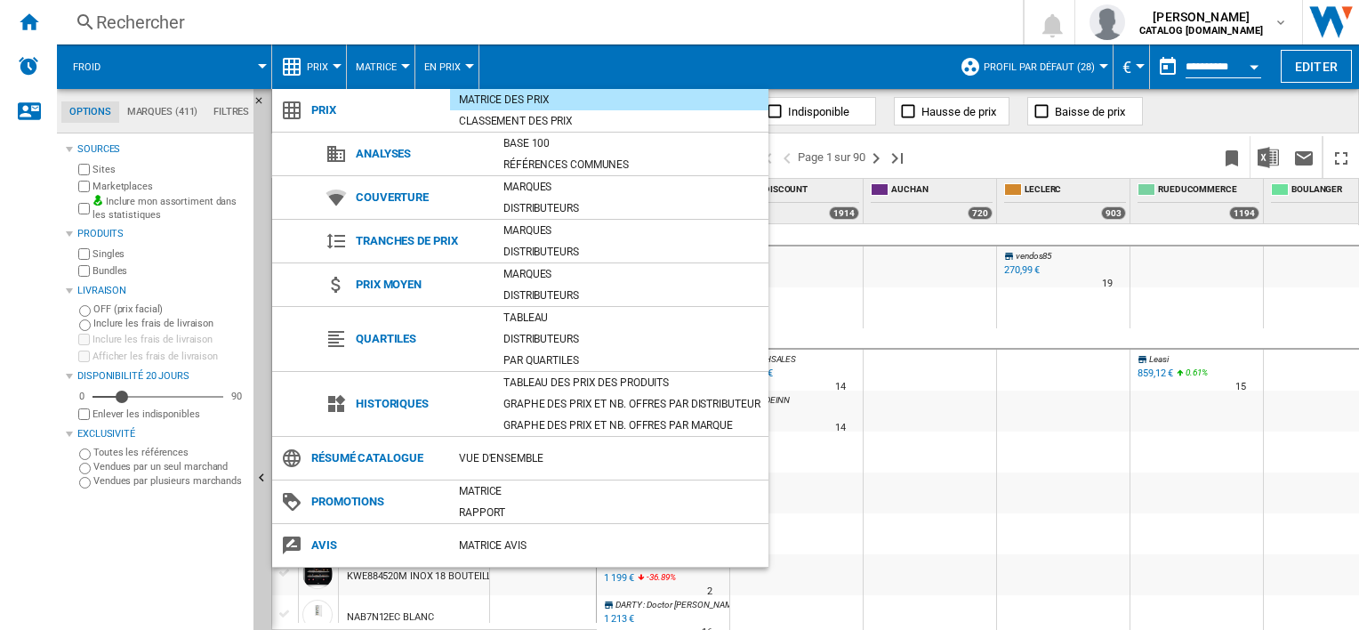
click at [332, 66] on md-backdrop at bounding box center [679, 315] width 1359 height 630
